Goal: Information Seeking & Learning: Learn about a topic

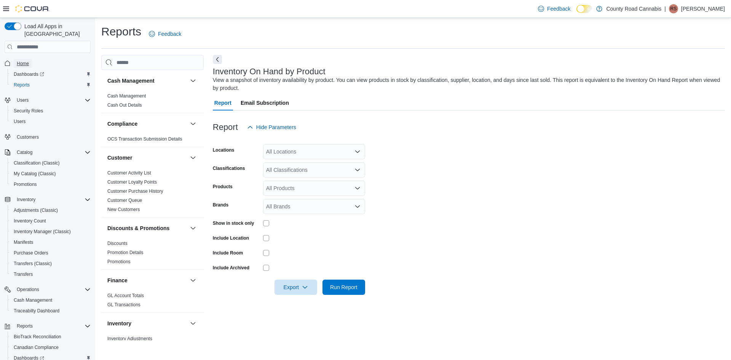
click at [24, 59] on span "Home" at bounding box center [23, 63] width 12 height 9
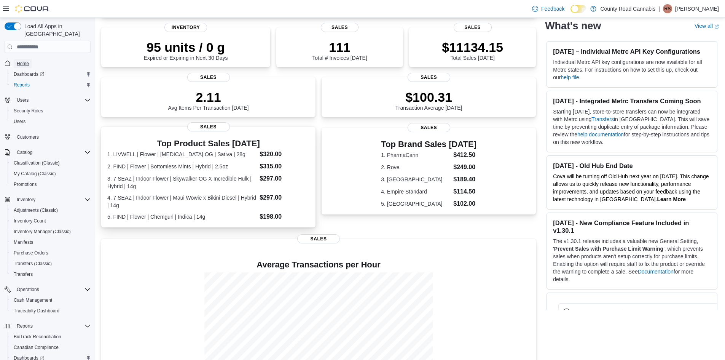
scroll to position [114, 0]
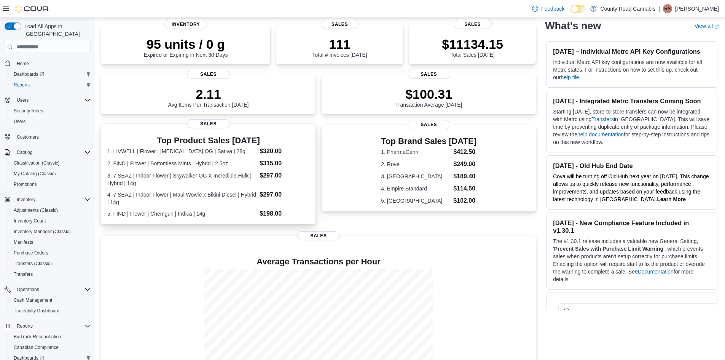
click at [242, 167] on dt "2. FIND | Flower | Bottomless Mints | Hybrid | 2.5oz" at bounding box center [181, 163] width 149 height 8
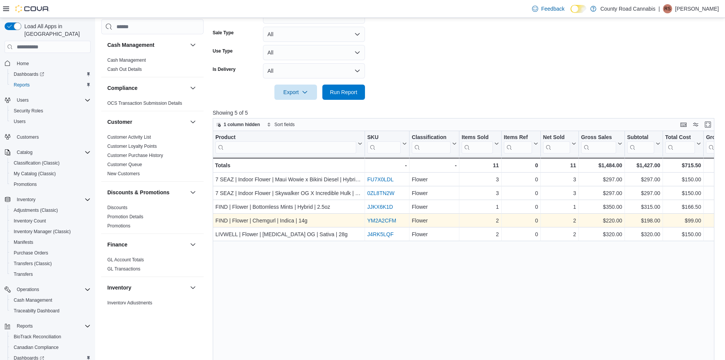
scroll to position [108, 0]
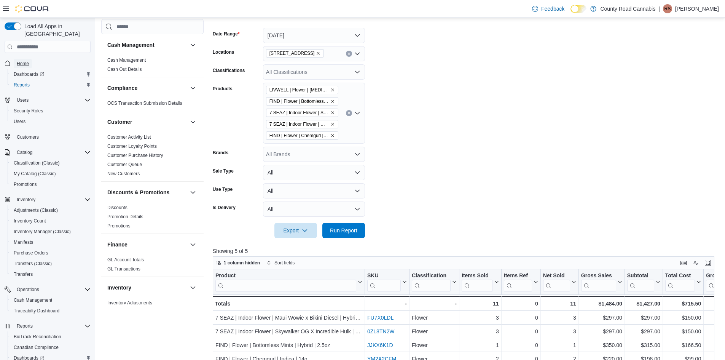
click at [25, 59] on span "Home" at bounding box center [23, 63] width 12 height 9
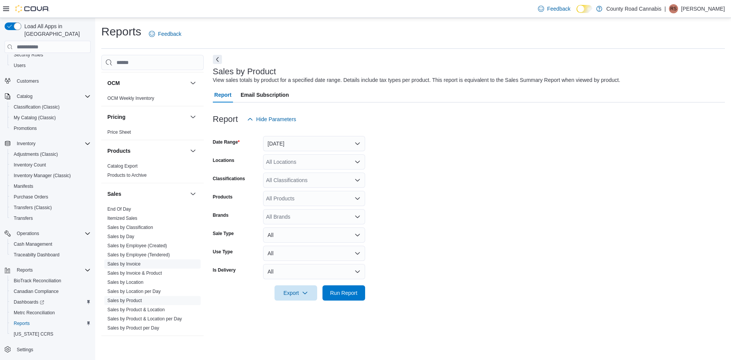
scroll to position [485, 0]
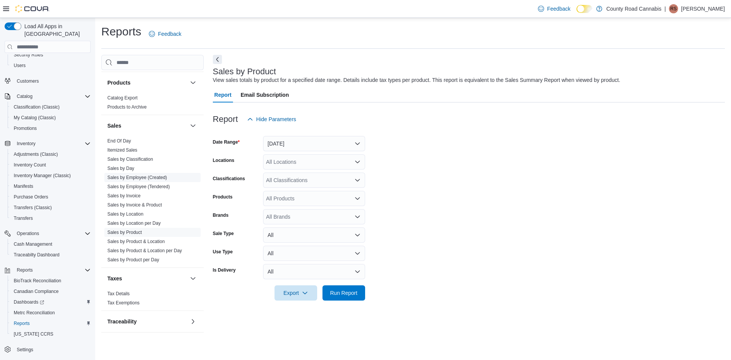
click at [161, 177] on link "Sales by Employee (Created)" at bounding box center [137, 177] width 60 height 5
click at [325, 140] on button "[DATE]" at bounding box center [314, 143] width 102 height 15
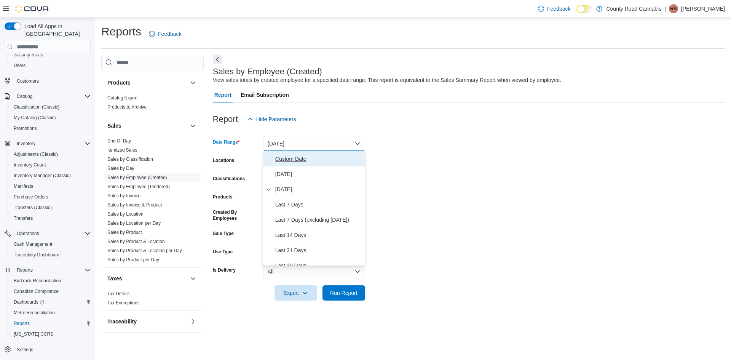
click at [292, 160] on span "Custom Date" at bounding box center [318, 158] width 87 height 9
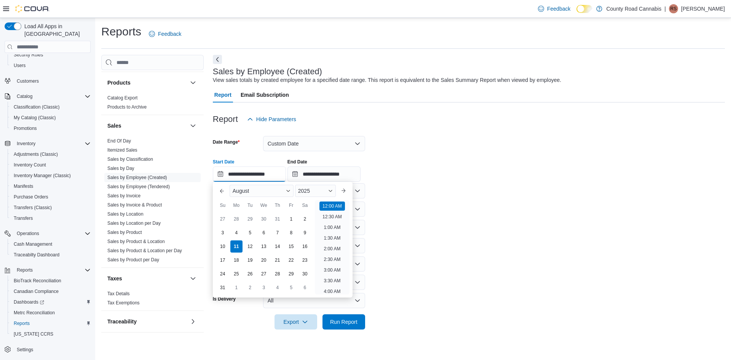
scroll to position [24, 0]
drag, startPoint x: 240, startPoint y: 174, endPoint x: 235, endPoint y: 176, distance: 5.7
click at [235, 176] on input "**********" at bounding box center [249, 173] width 73 height 15
click at [291, 218] on div "1" at bounding box center [290, 218] width 13 height 13
type input "**********"
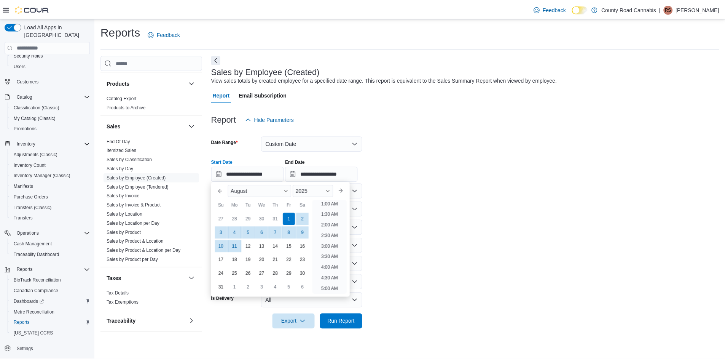
scroll to position [2, 0]
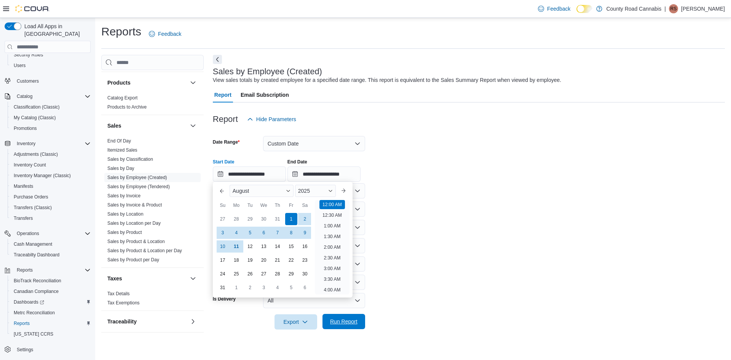
click at [353, 322] on span "Run Report" at bounding box center [343, 321] width 27 height 8
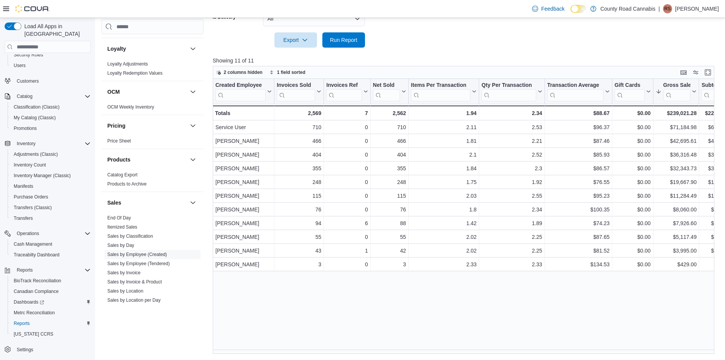
scroll to position [257, 0]
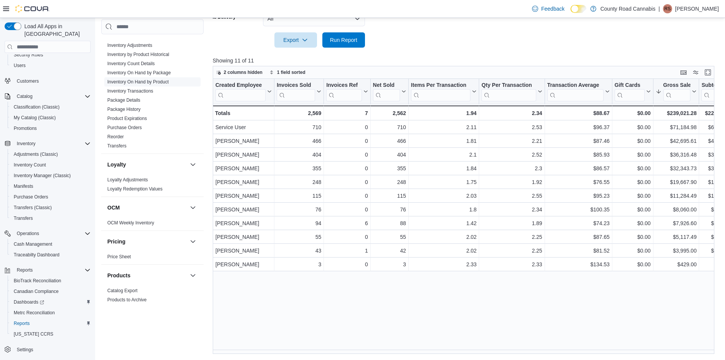
click at [163, 82] on link "Inventory On Hand by Product" at bounding box center [137, 81] width 61 height 5
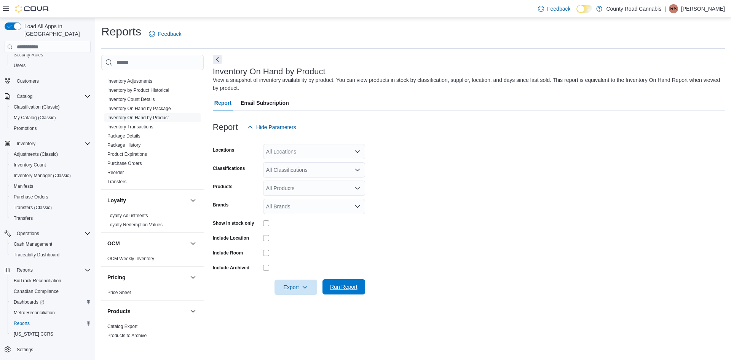
click at [341, 287] on span "Run Report" at bounding box center [343, 287] width 27 height 8
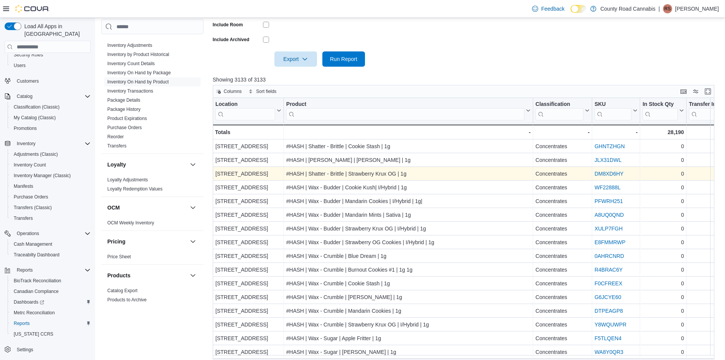
scroll to position [228, 0]
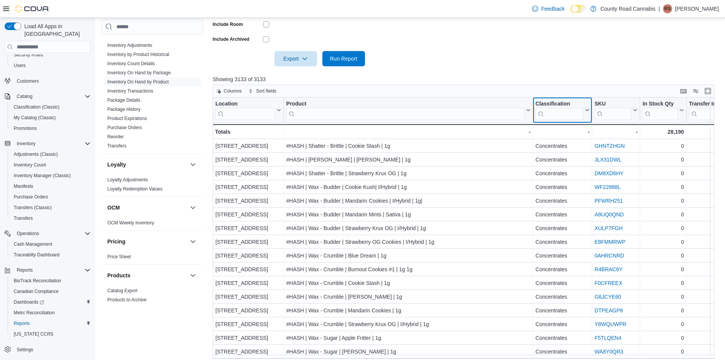
click at [559, 109] on input "search" at bounding box center [559, 114] width 48 height 12
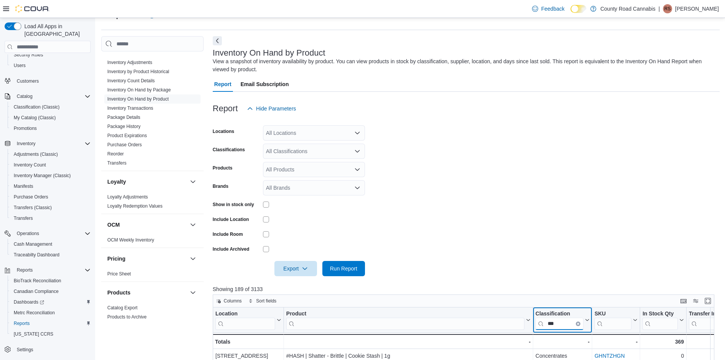
scroll to position [0, 0]
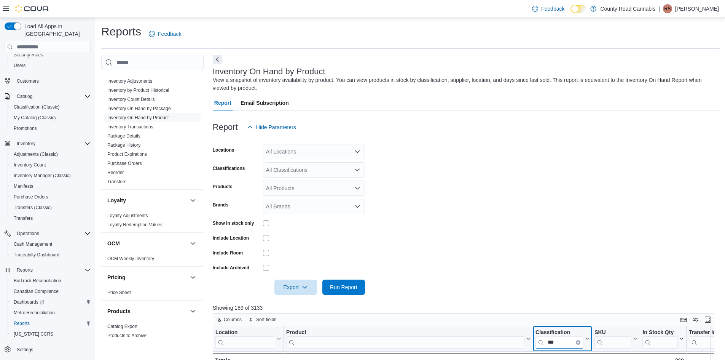
type input "***"
click at [262, 226] on div "Show in stock only" at bounding box center [289, 223] width 152 height 12
click at [346, 289] on span "Run Report" at bounding box center [343, 287] width 27 height 8
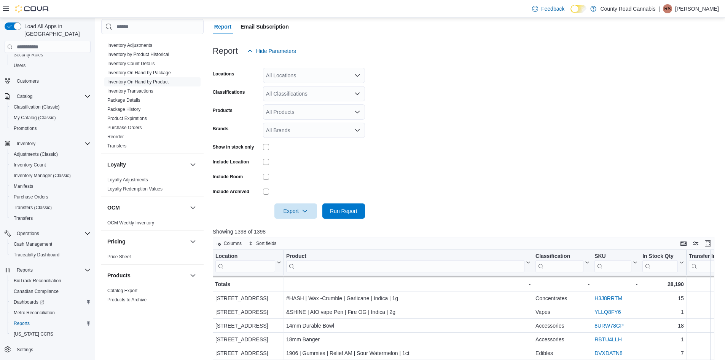
scroll to position [247, 0]
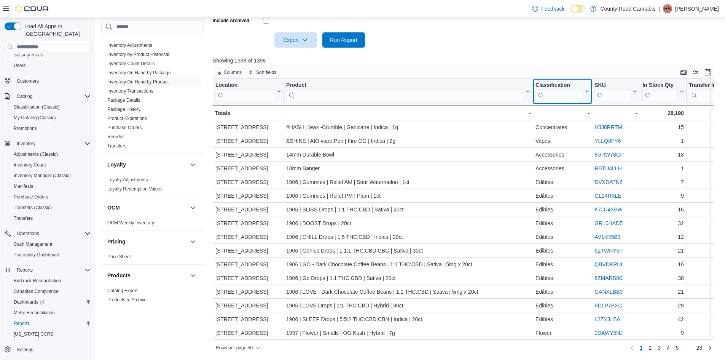
drag, startPoint x: 562, startPoint y: 91, endPoint x: 489, endPoint y: 108, distance: 74.9
click at [562, 91] on input "search" at bounding box center [559, 95] width 48 height 12
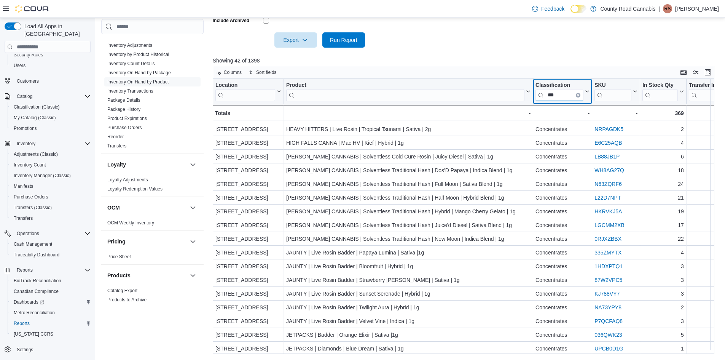
scroll to position [0, 0]
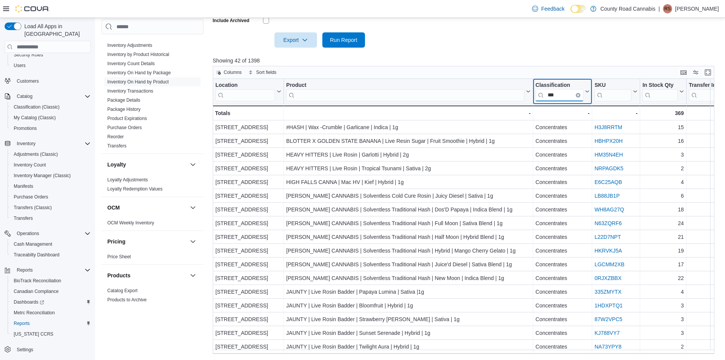
type input "***"
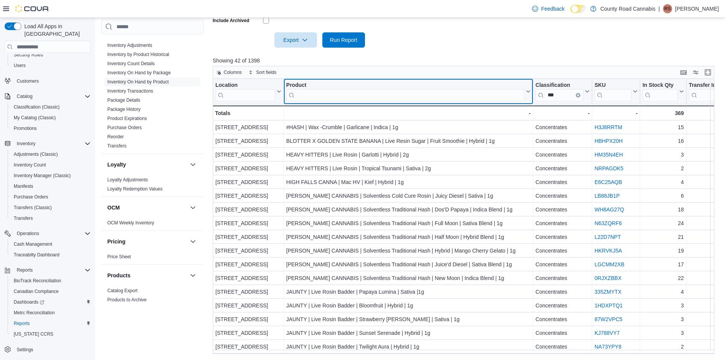
click at [318, 93] on input "search" at bounding box center [405, 95] width 238 height 12
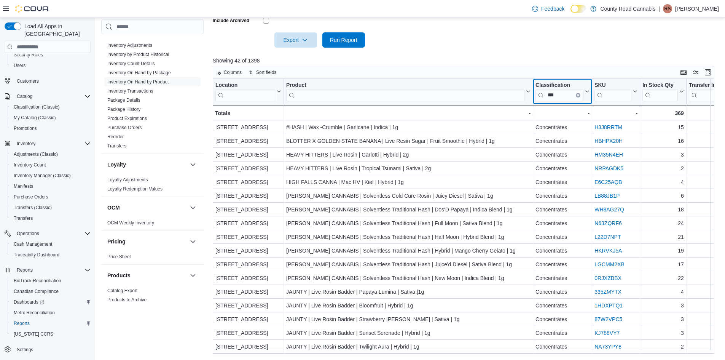
drag, startPoint x: 559, startPoint y: 94, endPoint x: 520, endPoint y: 92, distance: 38.1
click at [583, 94] on input "***" at bounding box center [559, 95] width 48 height 12
click at [579, 95] on button "Clear input" at bounding box center [578, 95] width 5 height 5
click at [565, 96] on input "search" at bounding box center [559, 95] width 48 height 12
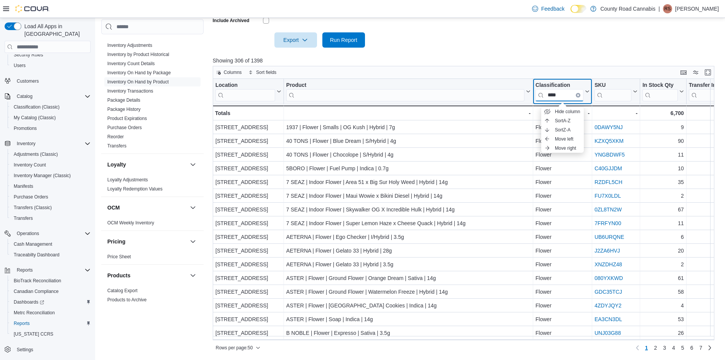
type input "****"
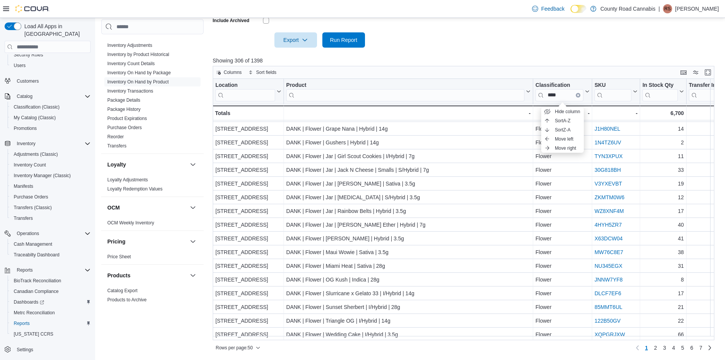
scroll to position [469, 0]
click at [658, 347] on link "2" at bounding box center [655, 347] width 9 height 12
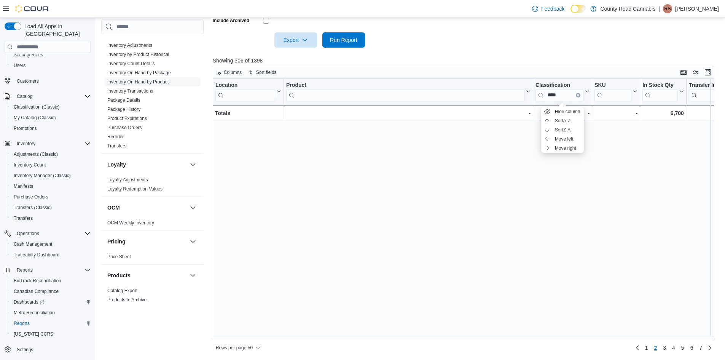
scroll to position [0, 0]
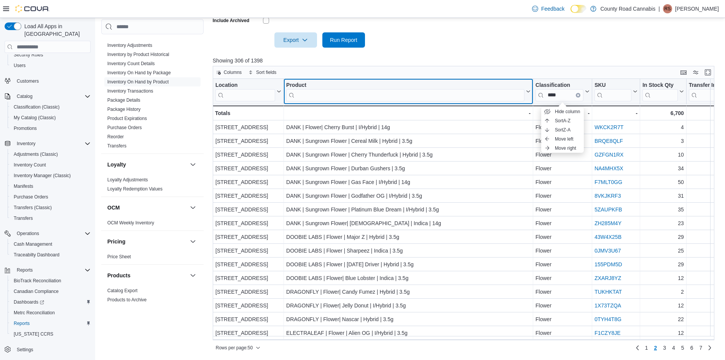
drag, startPoint x: 332, startPoint y: 94, endPoint x: 355, endPoint y: 86, distance: 24.3
click at [333, 94] on input "search" at bounding box center [405, 95] width 238 height 12
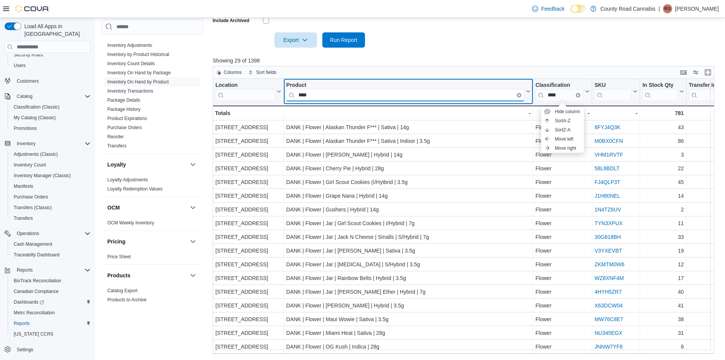
type input "****"
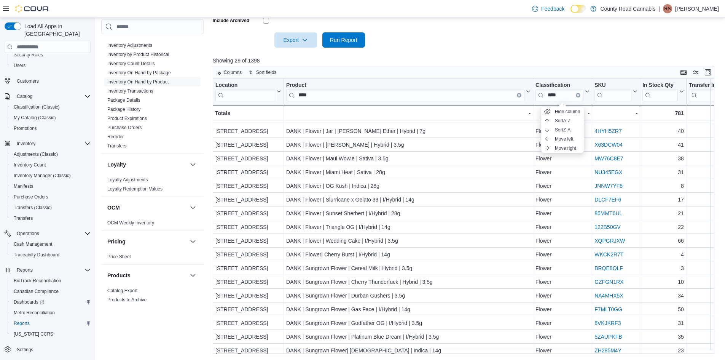
scroll to position [168, 0]
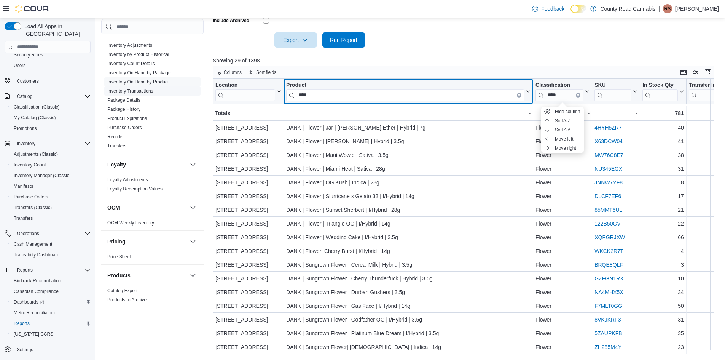
drag, startPoint x: 315, startPoint y: 93, endPoint x: 179, endPoint y: 92, distance: 135.8
click at [179, 92] on div "Cash Management Cash Management Cash Out Details Compliance OCS Transaction Sub…" at bounding box center [410, 81] width 618 height 546
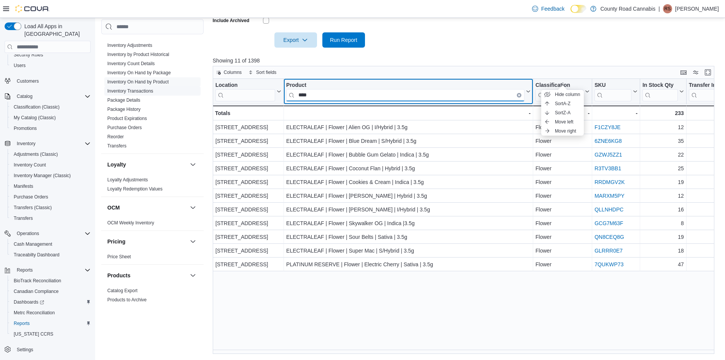
scroll to position [0, 0]
drag, startPoint x: 321, startPoint y: 92, endPoint x: 122, endPoint y: 91, distance: 199.4
click at [122, 91] on div "Cash Management Cash Management Cash Out Details Compliance OCS Transaction Sub…" at bounding box center [410, 81] width 618 height 546
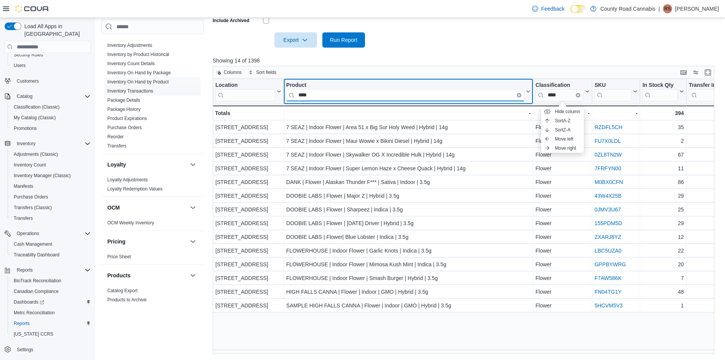
type input "*****"
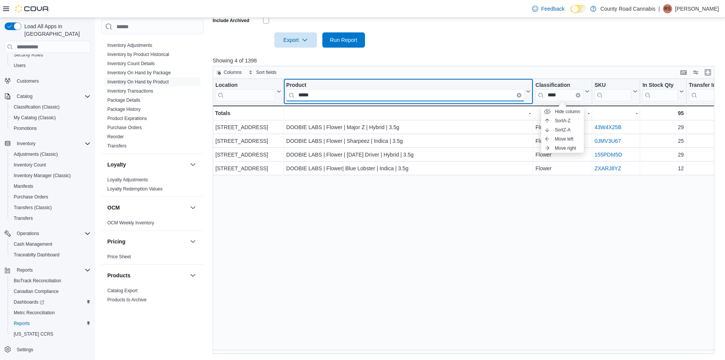
drag, startPoint x: 314, startPoint y: 95, endPoint x: 188, endPoint y: 33, distance: 139.9
click at [201, 54] on div "Cash Management Cash Management Cash Out Details Compliance OCS Transaction Sub…" at bounding box center [410, 81] width 618 height 546
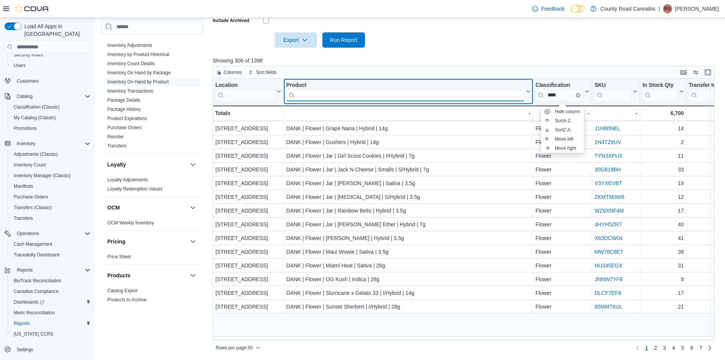
scroll to position [469, 0]
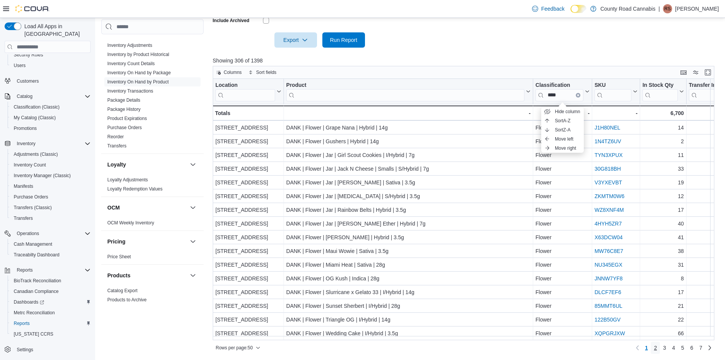
click at [660, 349] on link "2" at bounding box center [655, 347] width 9 height 12
click at [666, 345] on span "3" at bounding box center [664, 348] width 3 height 8
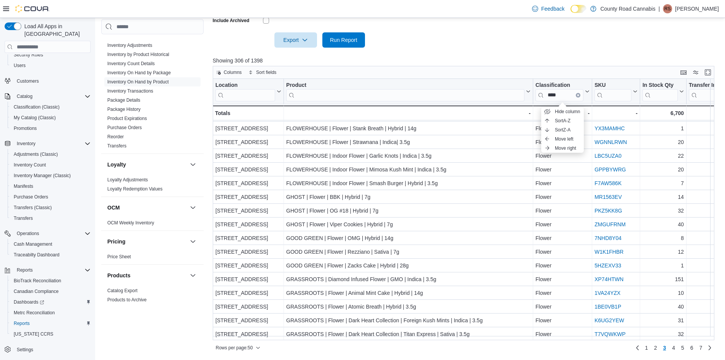
scroll to position [190, 0]
